Goal: Task Accomplishment & Management: Manage account settings

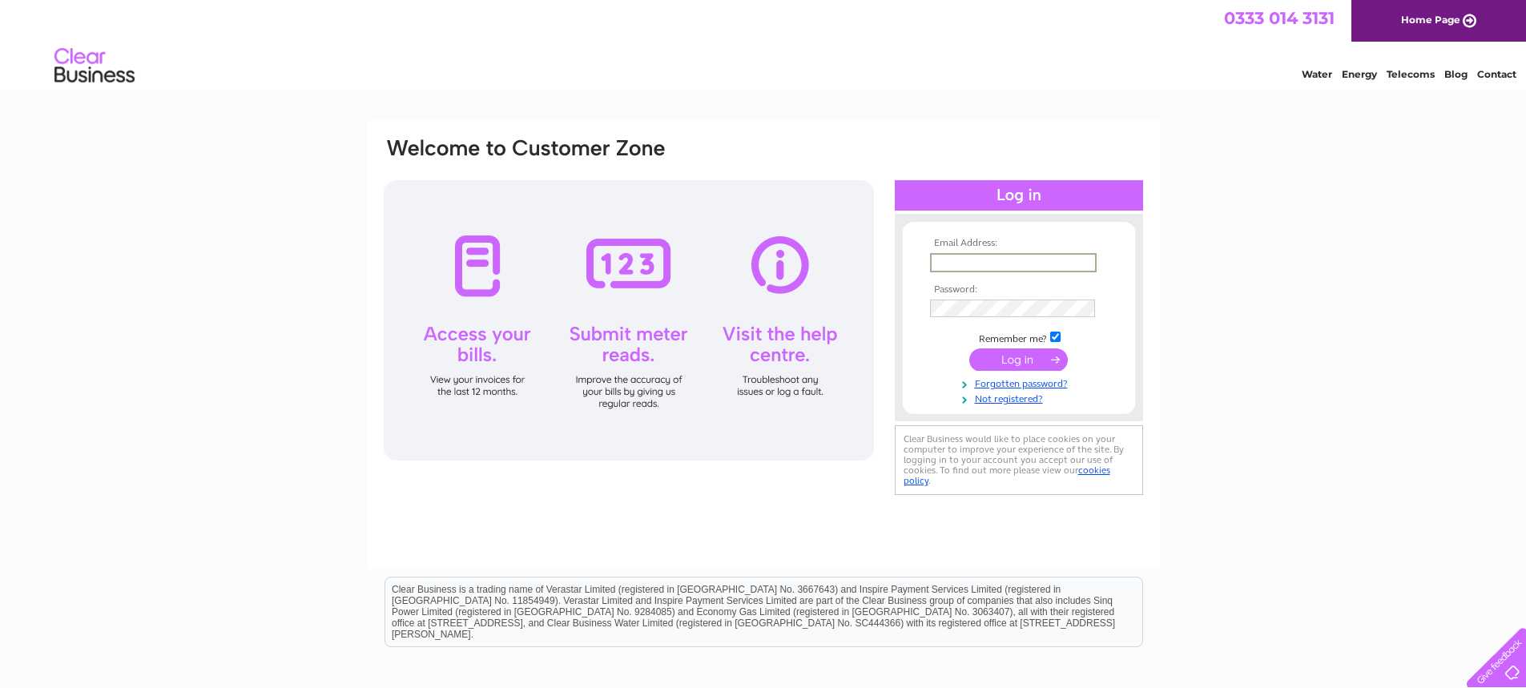
click at [986, 257] on input "text" at bounding box center [1013, 262] width 167 height 19
type input "accounts@gsscontracts.com"
click at [969, 347] on input "submit" at bounding box center [1018, 358] width 99 height 22
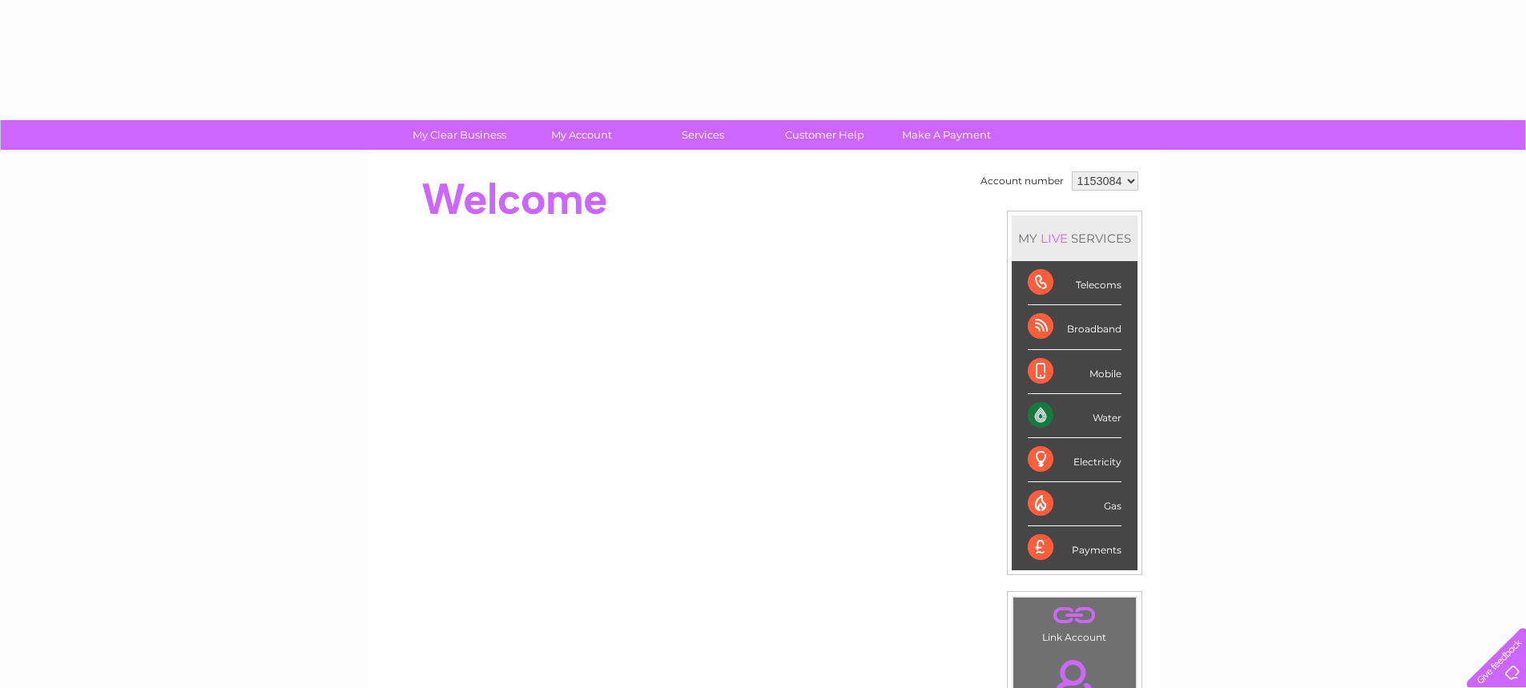
click at [1022, 364] on li "Mobile" at bounding box center [1075, 372] width 126 height 44
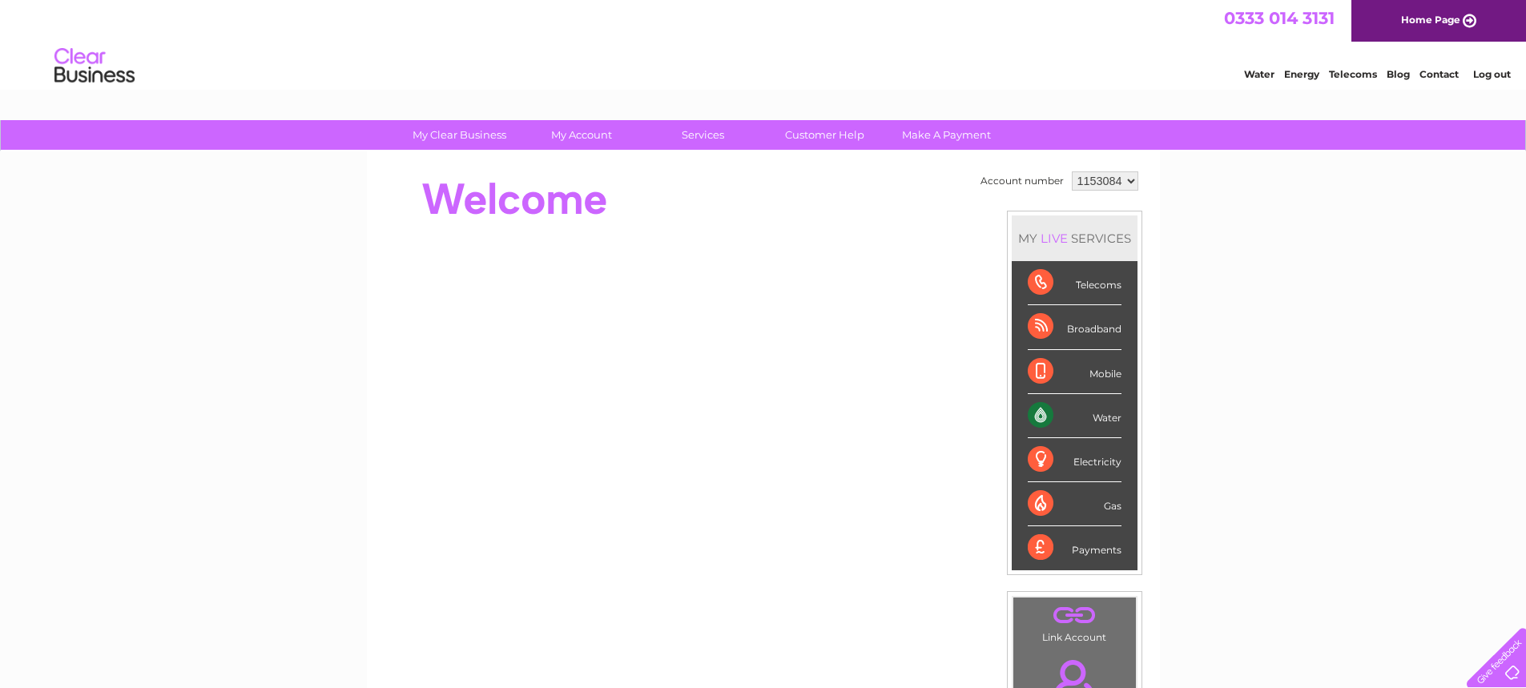
click at [1089, 419] on div "Water" at bounding box center [1075, 416] width 94 height 44
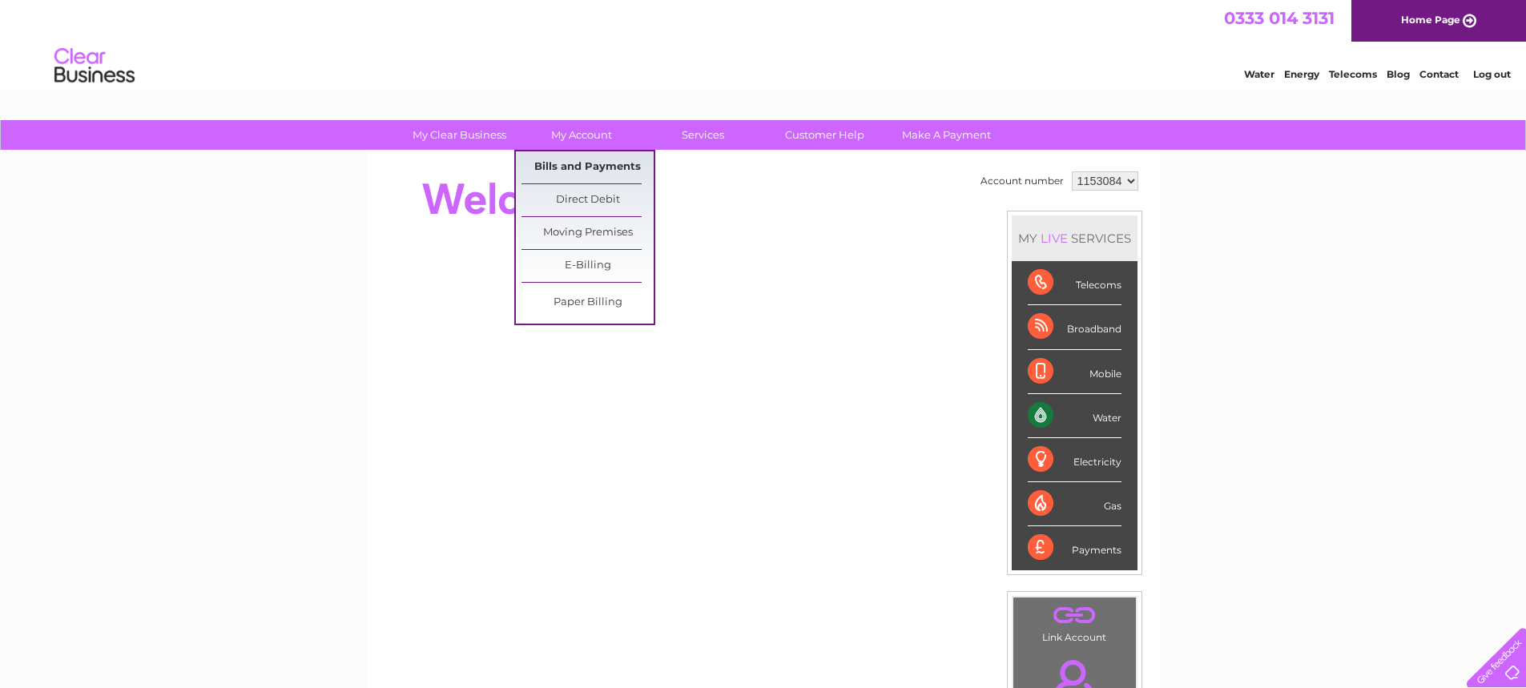
click at [568, 155] on link "Bills and Payments" at bounding box center [587, 167] width 132 height 32
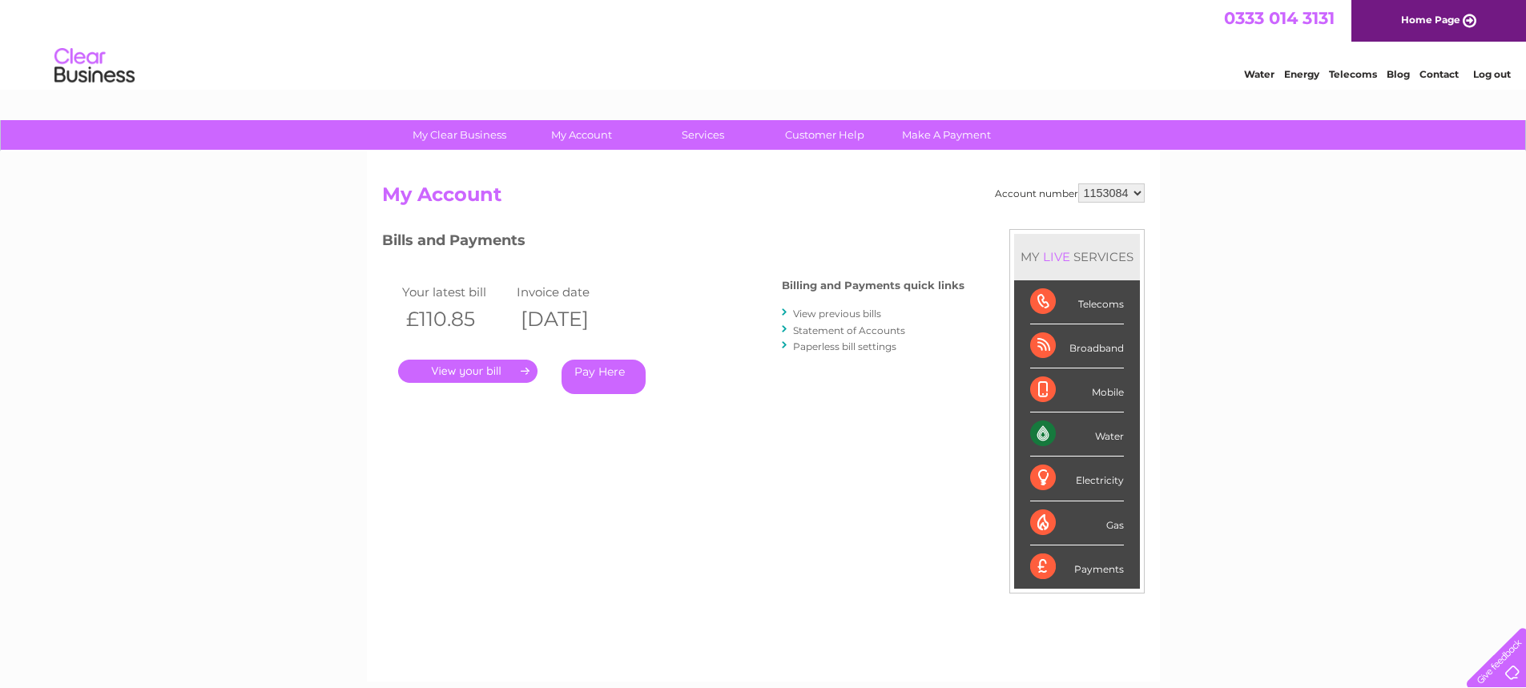
click at [468, 372] on link "." at bounding box center [467, 371] width 139 height 23
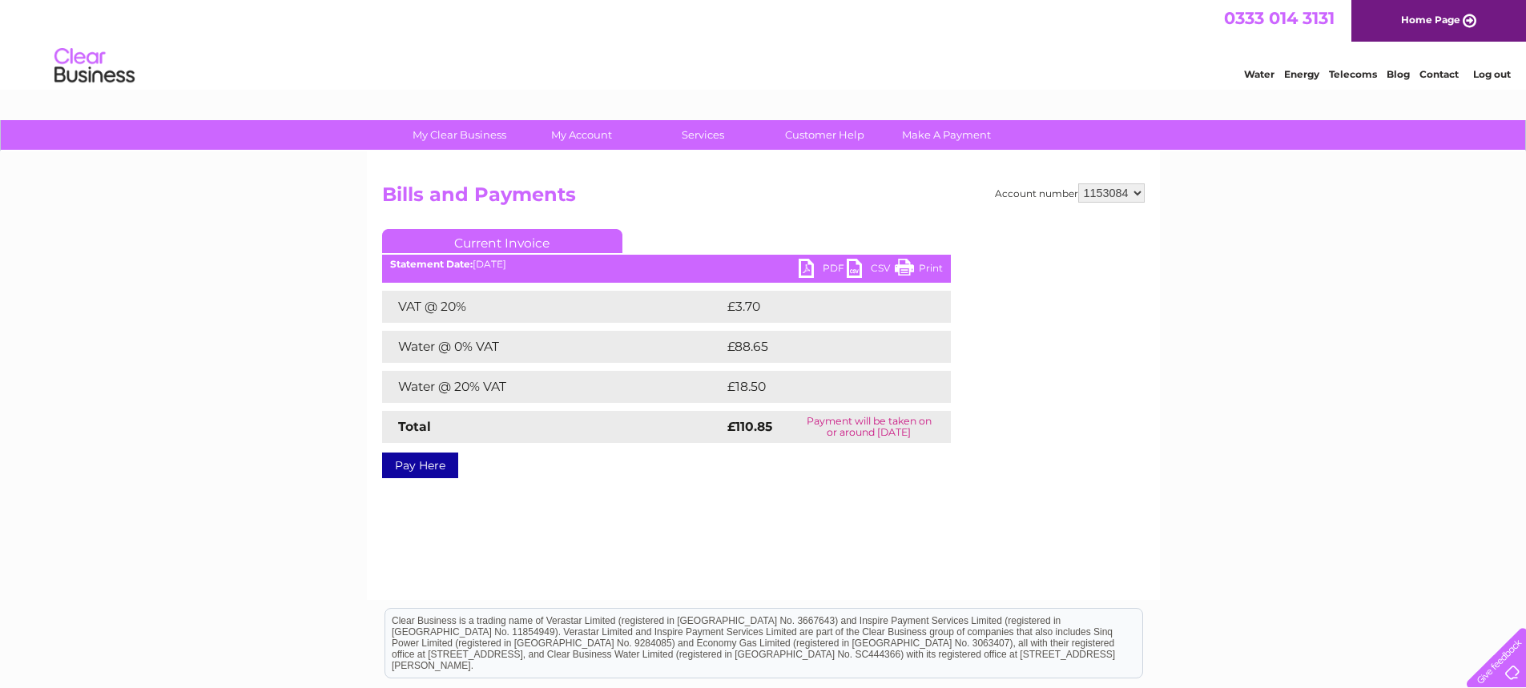
click at [834, 260] on link "PDF" at bounding box center [823, 270] width 48 height 23
